Goal: Transaction & Acquisition: Obtain resource

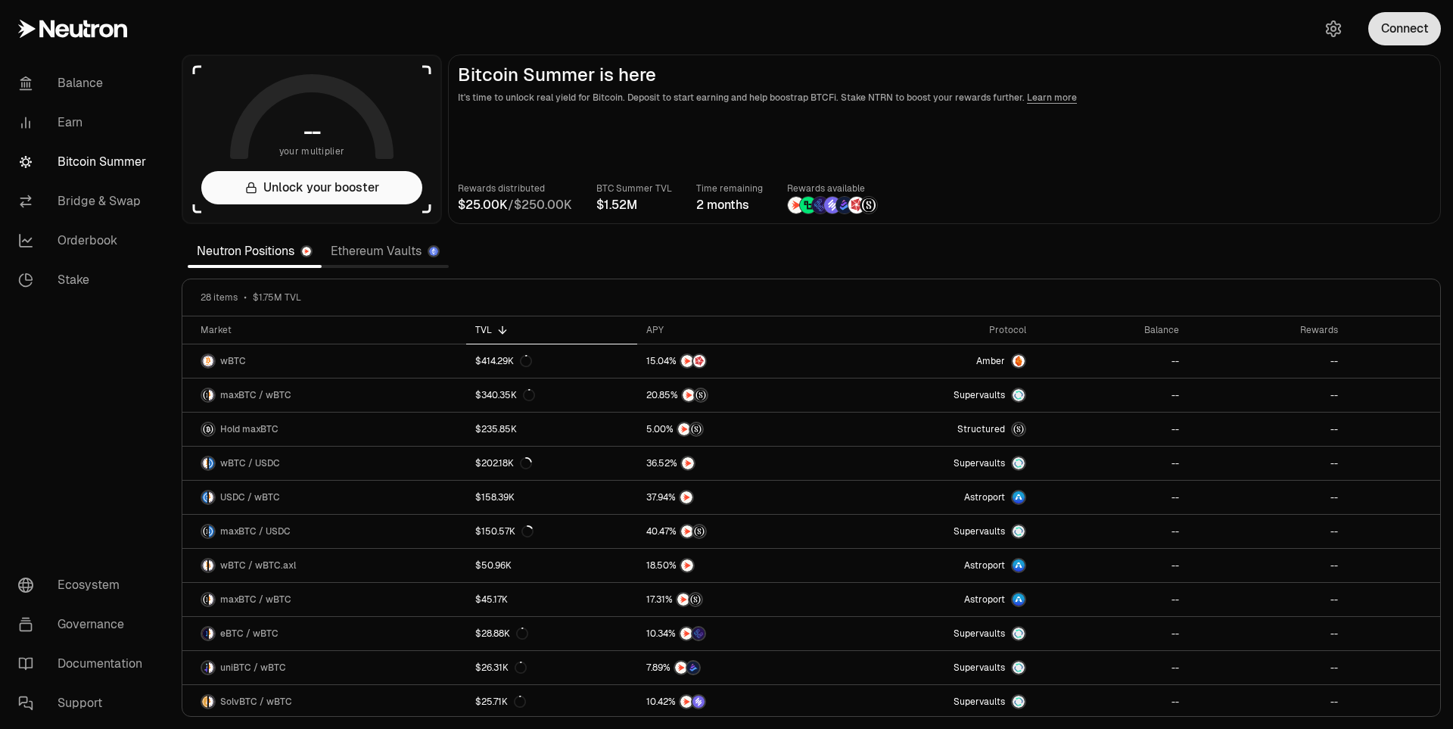
click at [1416, 31] on button "Connect" at bounding box center [1404, 28] width 73 height 33
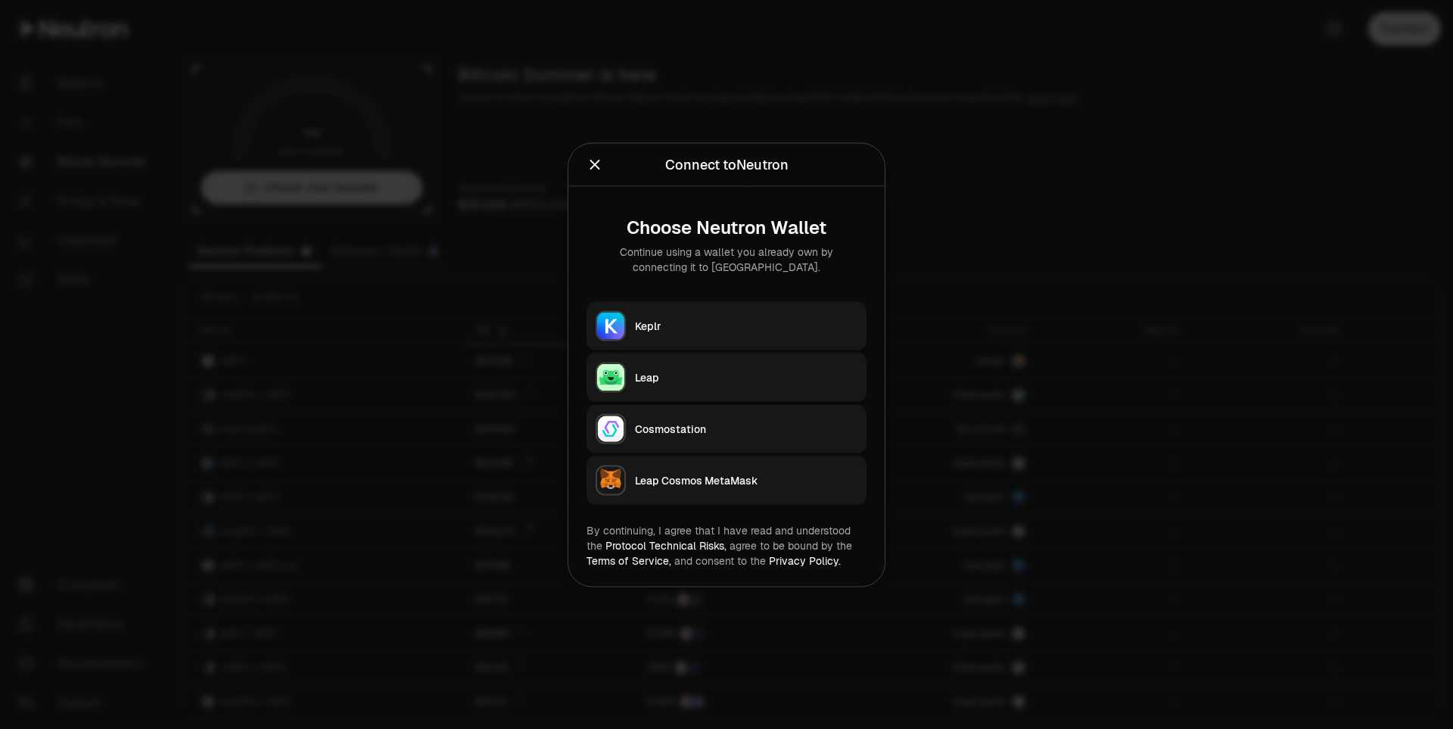
click at [710, 322] on div "Keplr" at bounding box center [746, 325] width 222 height 15
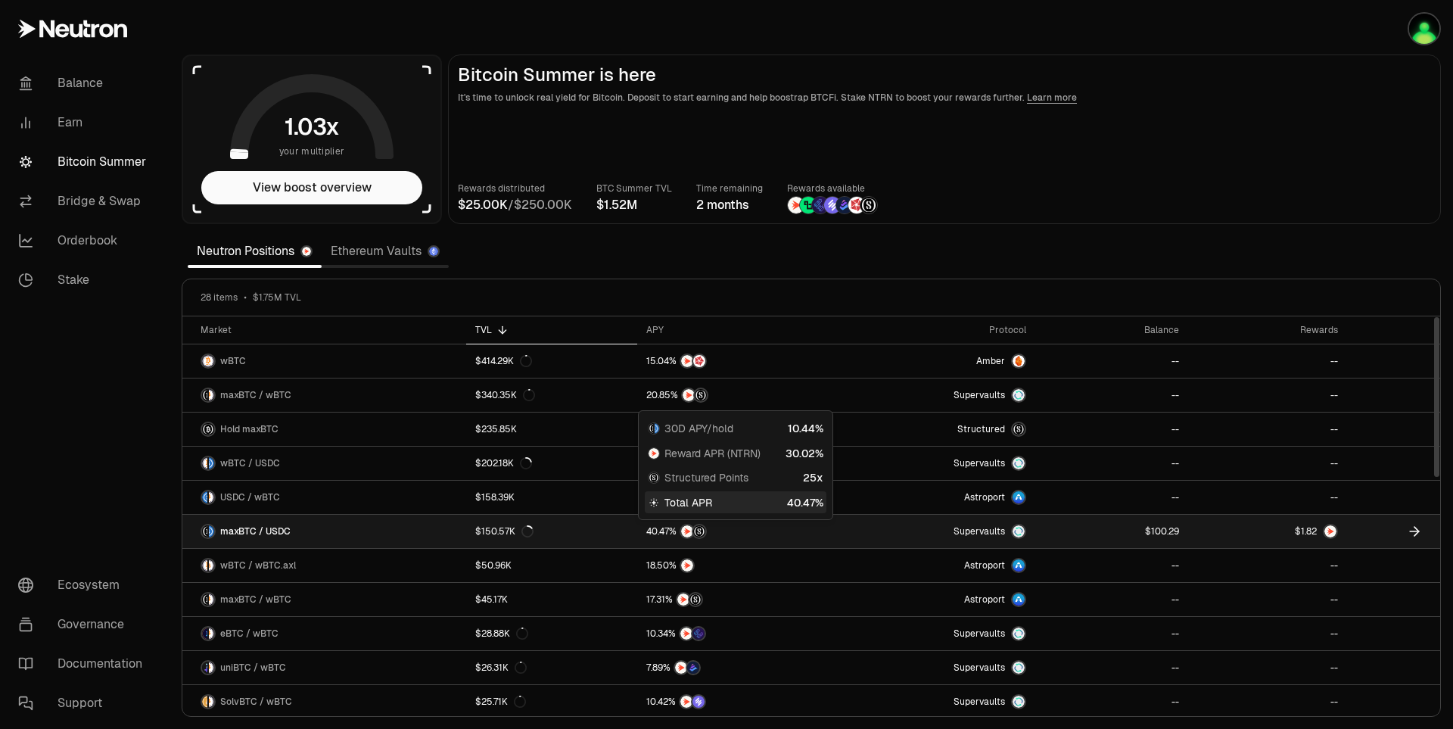
click at [741, 533] on div at bounding box center [736, 531] width 181 height 15
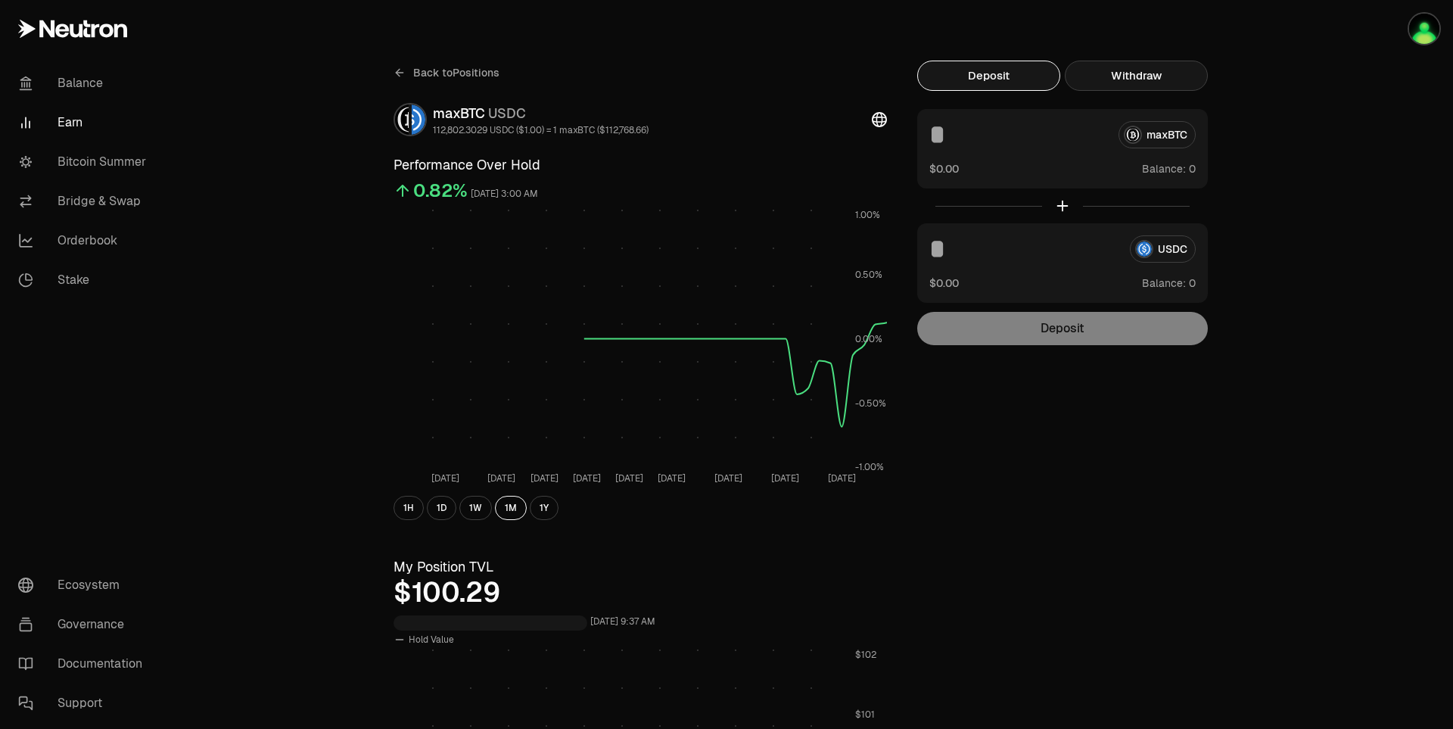
click at [1134, 73] on button "Withdraw" at bounding box center [1136, 76] width 143 height 30
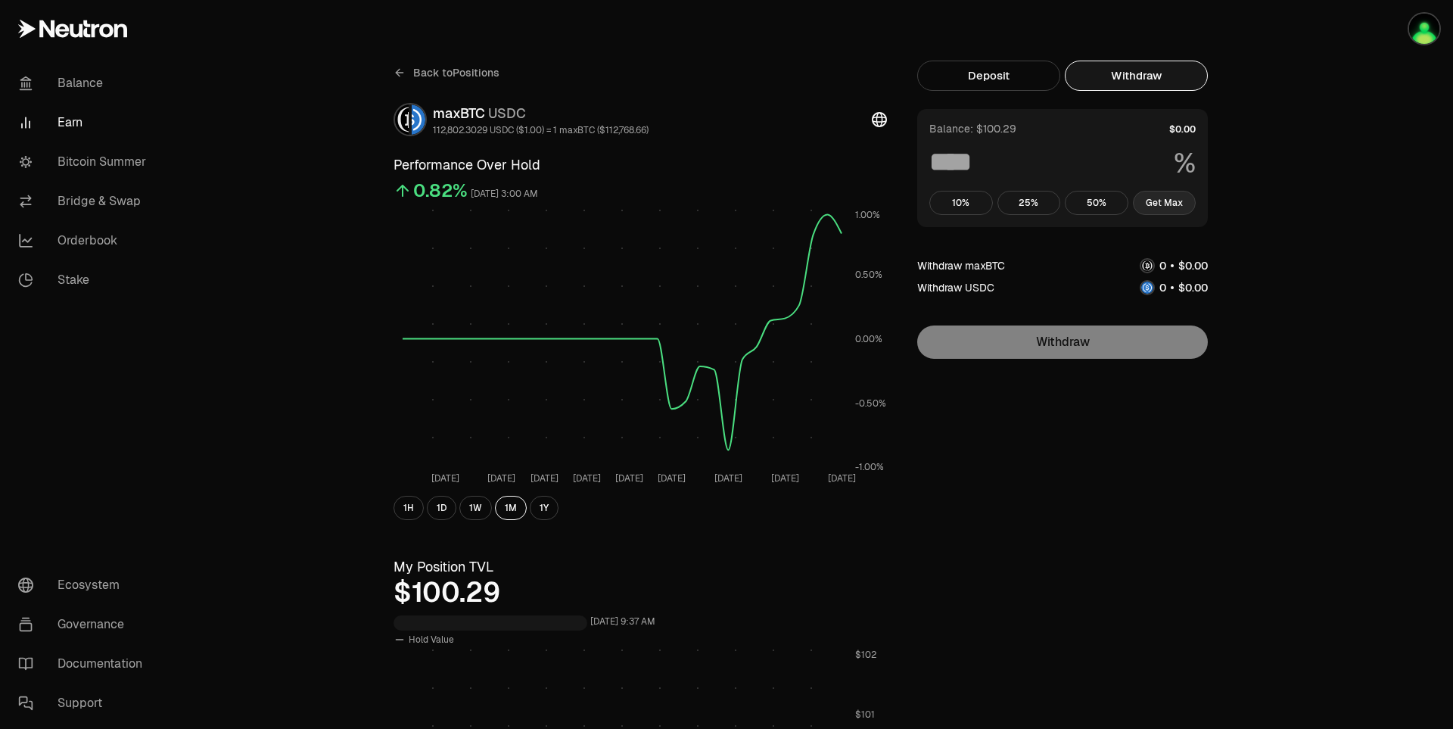
click at [1168, 203] on button "Get Max" at bounding box center [1165, 203] width 64 height 24
type input "***"
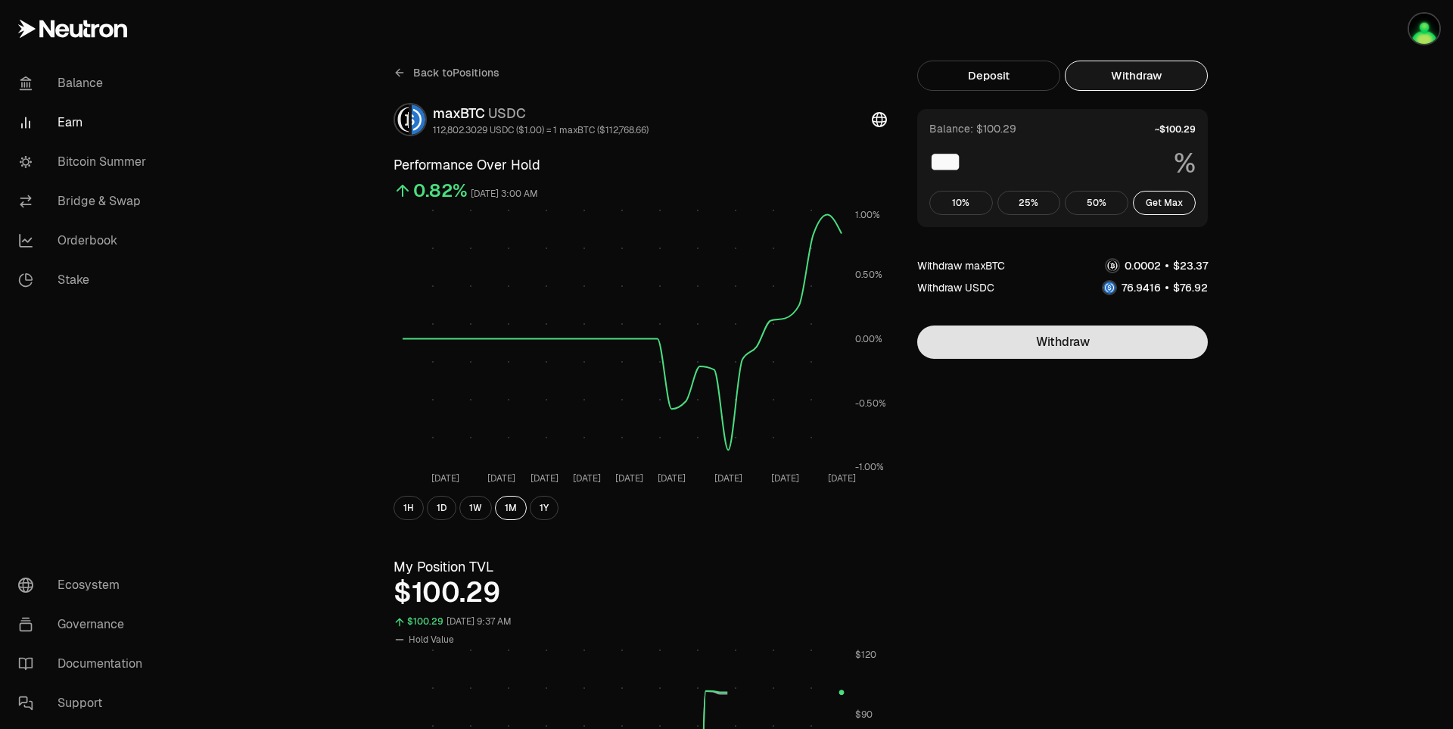
click at [1113, 347] on button "Withdraw" at bounding box center [1062, 341] width 291 height 33
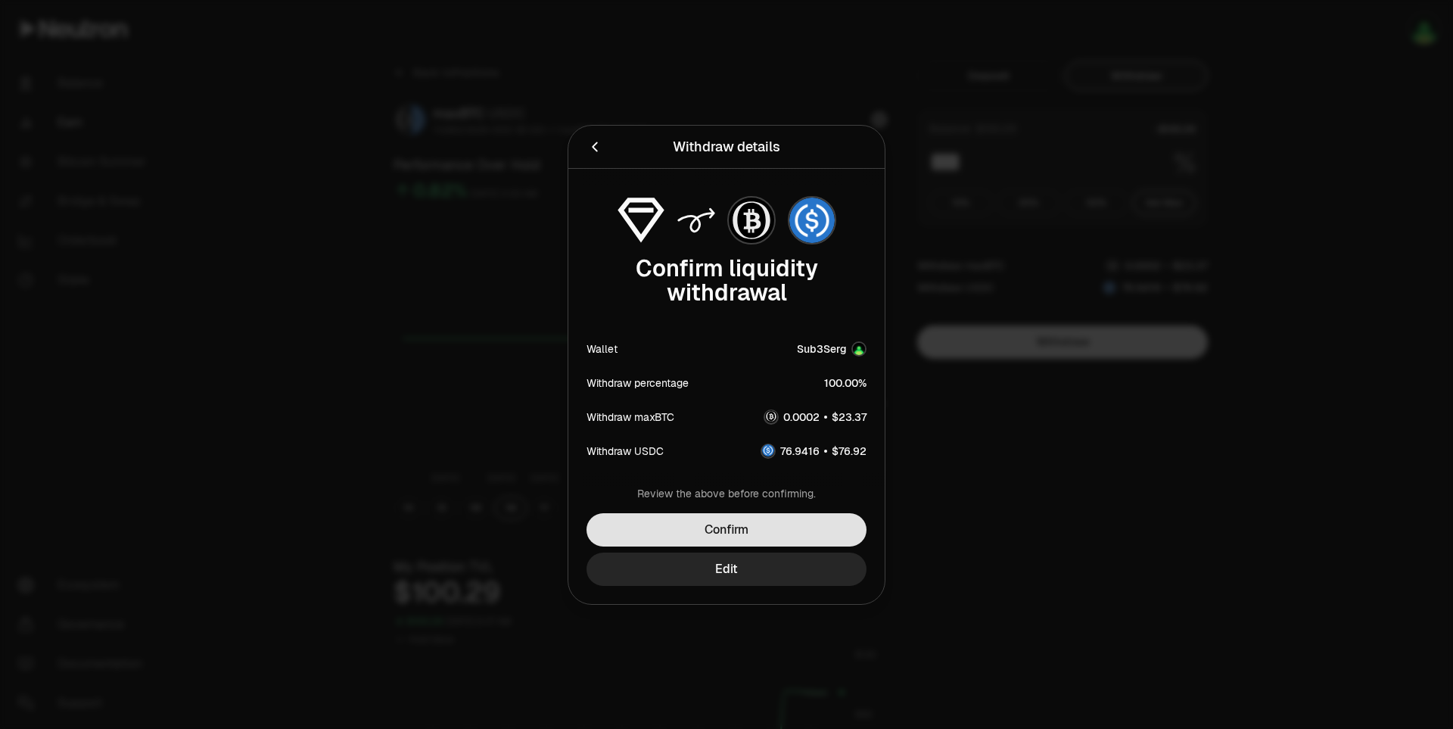
click at [762, 524] on button "Confirm" at bounding box center [726, 529] width 280 height 33
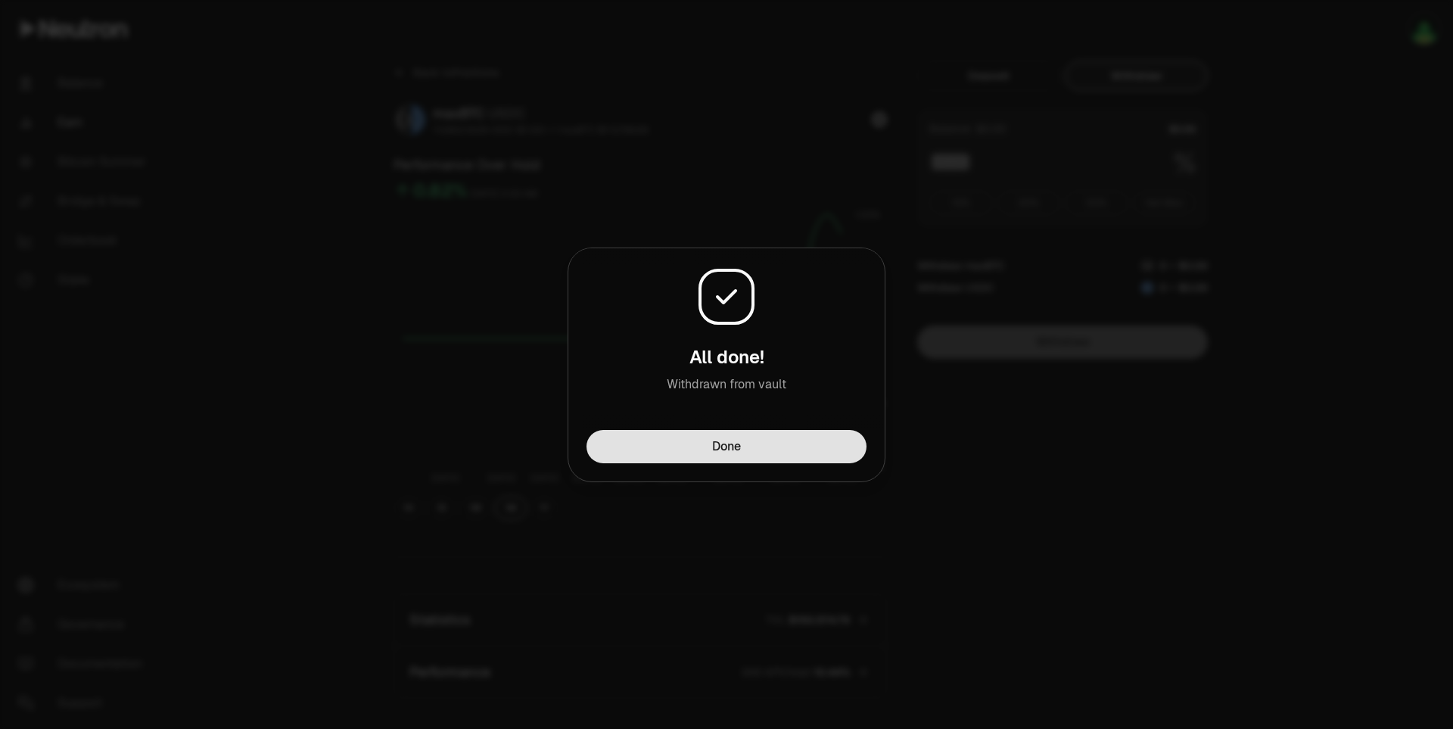
click at [823, 455] on button "Done" at bounding box center [726, 446] width 280 height 33
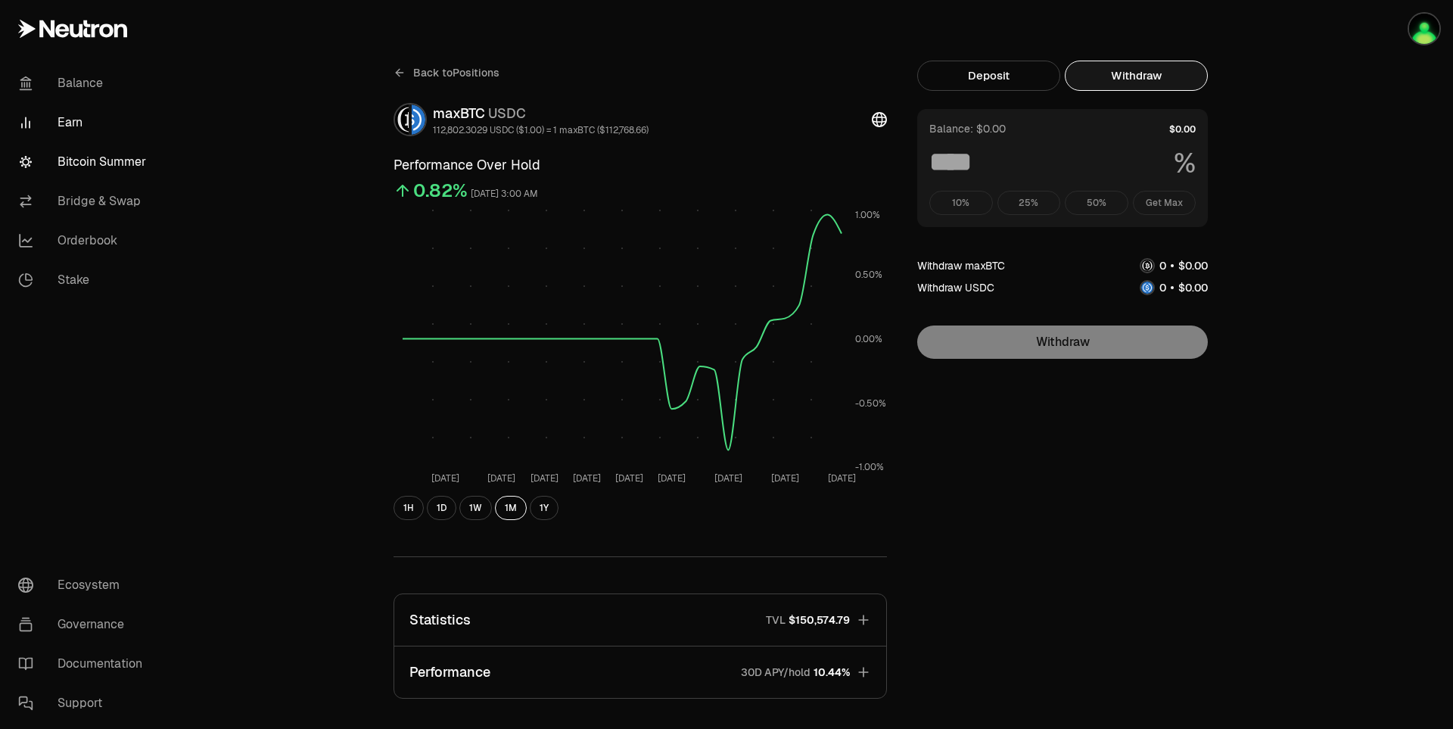
click at [77, 163] on link "Bitcoin Summer" at bounding box center [84, 161] width 157 height 39
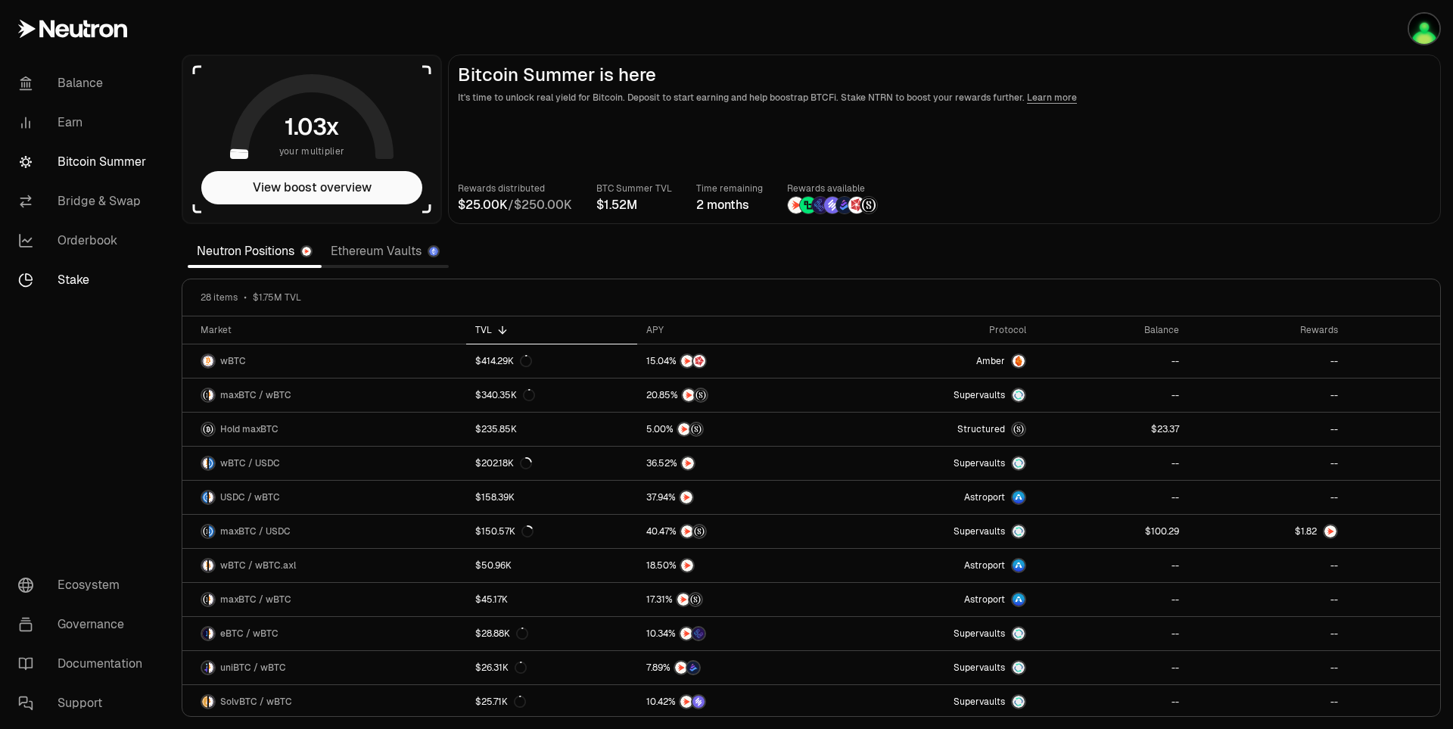
click at [70, 284] on link "Stake" at bounding box center [84, 279] width 157 height 39
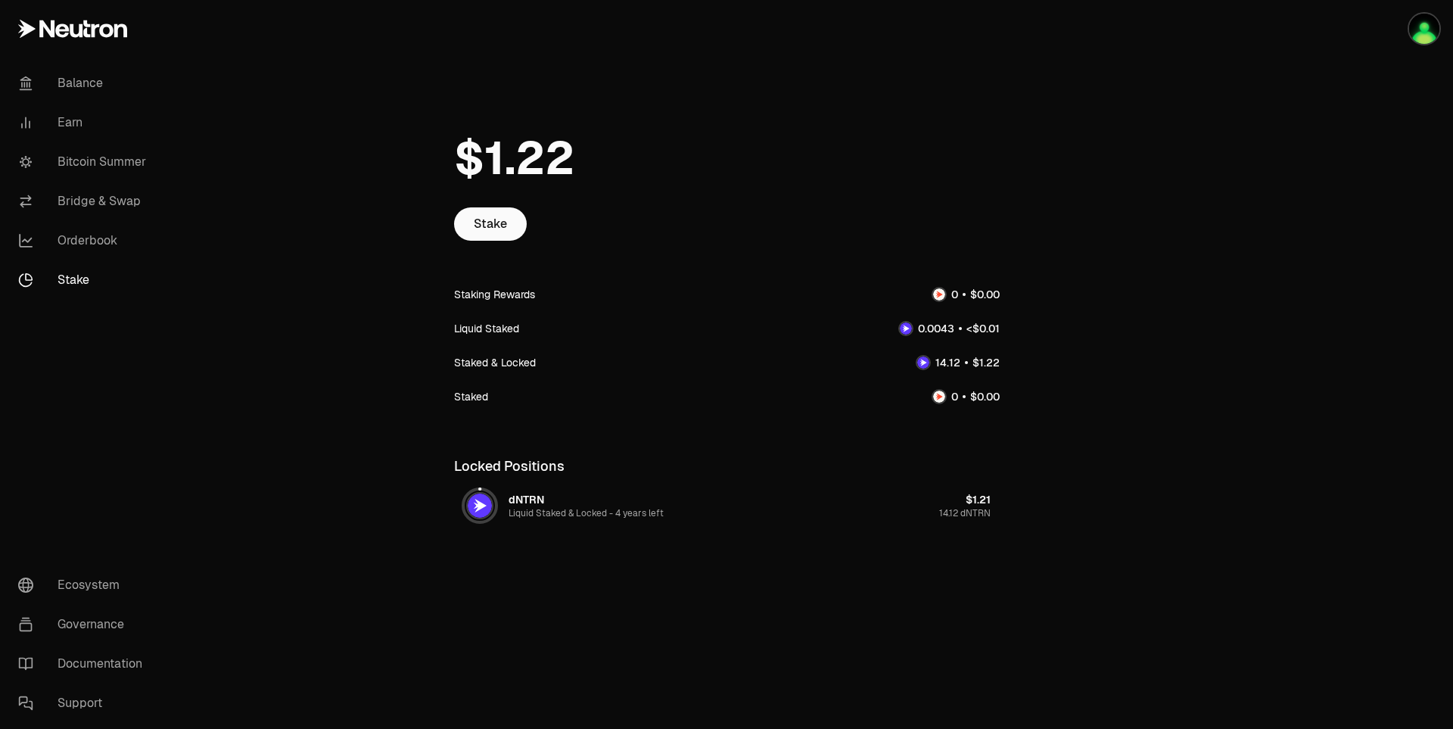
click at [698, 520] on div "dNTRN Liquid Staked & Locked - 4 years left $1.21 14.12 dNTRN" at bounding box center [727, 505] width 546 height 45
drag, startPoint x: 569, startPoint y: 505, endPoint x: 490, endPoint y: 505, distance: 78.7
click at [560, 505] on div "dNTRN Liquid Staked & Locked - 4 years left" at bounding box center [586, 505] width 155 height 27
click at [431, 508] on main "Stake Staking Rewards Liquid Staked Staked & Locked Staked Locked Positions dNT…" at bounding box center [811, 324] width 1283 height 649
drag, startPoint x: 599, startPoint y: 493, endPoint x: 589, endPoint y: 493, distance: 9.1
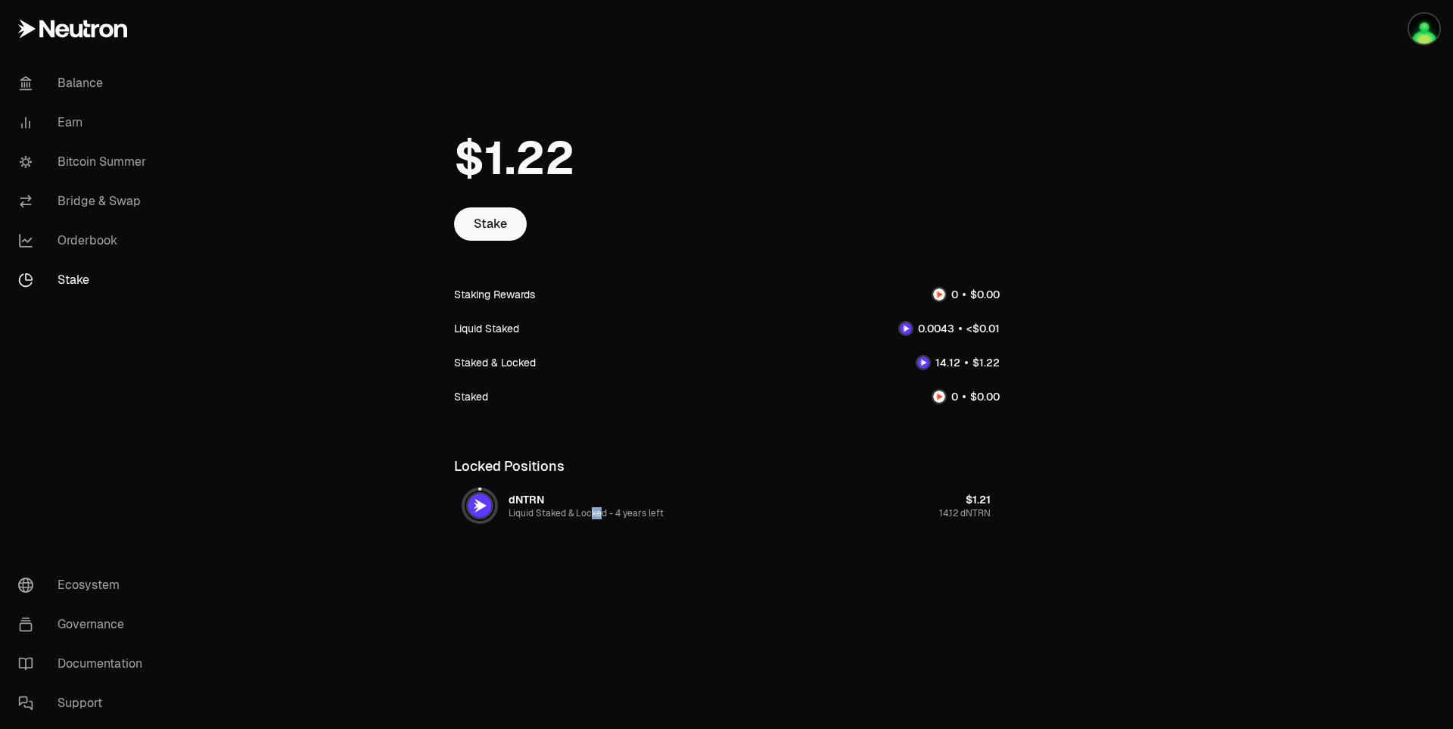
click at [589, 494] on div "dNTRN Liquid Staked & Locked - 4 years left" at bounding box center [586, 505] width 155 height 27
click at [947, 179] on div at bounding box center [727, 158] width 546 height 98
